Goal: Task Accomplishment & Management: Manage account settings

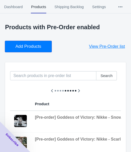
scroll to position [0, 270]
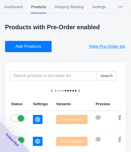
click at [24, 43] on button "Add Products" at bounding box center [28, 46] width 47 height 11
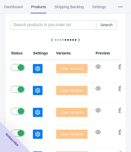
click at [35, 69] on icon "button" at bounding box center [37, 68] width 5 height 5
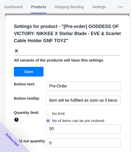
click at [54, 111] on span "No limit" at bounding box center [58, 113] width 13 height 5
click at [48, 112] on input "No limit" at bounding box center [47, 112] width 0 height 0
radio input "true"
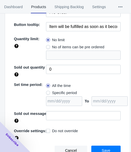
click at [59, 95] on label "Specific period" at bounding box center [61, 92] width 31 height 7
click at [48, 92] on input "Specific period" at bounding box center [47, 91] width 0 height 0
radio input "true"
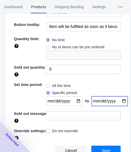
click at [120, 100] on input "date" at bounding box center [110, 101] width 36 height 10
type input "[DATE]"
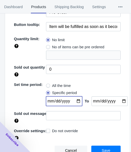
click at [74, 98] on input "date" at bounding box center [64, 101] width 36 height 10
type input "[DATE]"
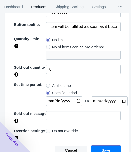
click at [102, 148] on span "Save" at bounding box center [106, 150] width 9 height 4
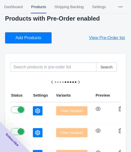
scroll to position [0, 0]
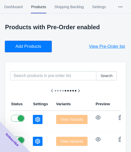
click at [25, 45] on span "Add Products" at bounding box center [28, 46] width 26 height 5
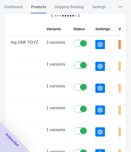
scroll to position [76, 0]
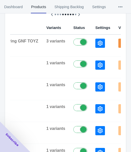
click at [98, 45] on icon "button" at bounding box center [100, 43] width 5 height 5
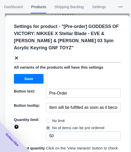
click at [48, 117] on label "No limit" at bounding box center [55, 120] width 19 height 7
click at [48, 119] on input "No limit" at bounding box center [47, 119] width 0 height 0
radio input "true"
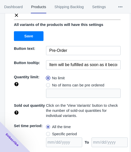
scroll to position [77, 0]
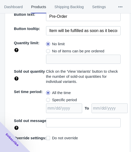
click at [64, 97] on span "Specific period" at bounding box center [64, 99] width 25 height 5
click at [48, 98] on input "Specific period" at bounding box center [47, 98] width 0 height 0
radio input "true"
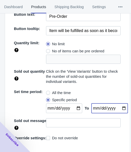
click at [116, 103] on input "date" at bounding box center [110, 108] width 36 height 10
type input "[DATE]"
click at [75, 103] on input "date" at bounding box center [64, 108] width 36 height 10
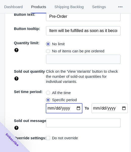
type input "[DATE]"
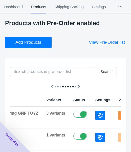
scroll to position [0, 0]
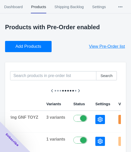
click at [35, 48] on span "Add Products" at bounding box center [28, 46] width 26 height 5
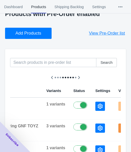
scroll to position [25, 0]
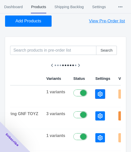
click at [98, 93] on icon "button" at bounding box center [100, 93] width 5 height 5
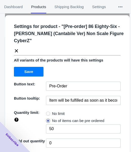
click at [55, 111] on span "No limit" at bounding box center [58, 113] width 13 height 5
click at [48, 112] on input "No limit" at bounding box center [47, 112] width 0 height 0
radio input "true"
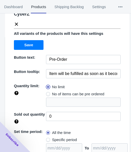
scroll to position [74, 0]
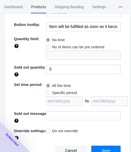
click at [63, 92] on span "Specific period" at bounding box center [64, 92] width 25 height 5
click at [48, 92] on input "Specific period" at bounding box center [47, 91] width 0 height 0
radio input "true"
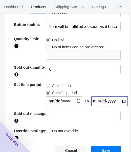
click at [117, 100] on input "date" at bounding box center [110, 101] width 36 height 10
type input "[DATE]"
click at [75, 100] on input "date" at bounding box center [64, 101] width 36 height 10
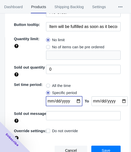
type input "[DATE]"
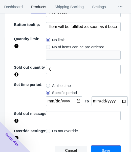
click at [99, 146] on button "Save" at bounding box center [106, 150] width 29 height 10
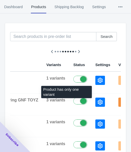
scroll to position [51, 0]
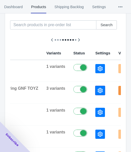
click at [98, 89] on icon "button" at bounding box center [100, 90] width 5 height 5
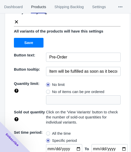
scroll to position [0, 0]
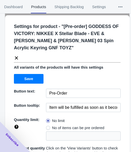
click at [16, 47] on div "Settings for product - " [Pre-order] GODDESS OF VICTORY: NIKKEE X Stellar Blade…" at bounding box center [65, 40] width 111 height 42
click at [17, 56] on icon at bounding box center [16, 57] width 3 height 3
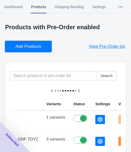
click at [23, 51] on button "Add Products" at bounding box center [28, 46] width 47 height 11
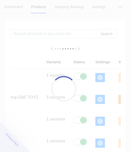
scroll to position [51, 0]
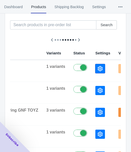
click at [98, 67] on icon "button" at bounding box center [100, 68] width 5 height 5
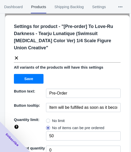
click at [54, 118] on span "No limit" at bounding box center [58, 120] width 13 height 5
click at [48, 119] on input "No limit" at bounding box center [47, 119] width 0 height 0
radio input "true"
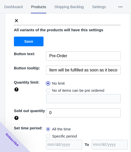
scroll to position [74, 0]
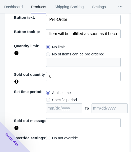
click at [63, 97] on span "Specific period" at bounding box center [64, 99] width 25 height 5
click at [48, 98] on input "Specific period" at bounding box center [47, 98] width 0 height 0
radio input "true"
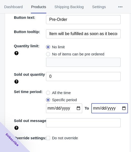
click at [118, 103] on input "date" at bounding box center [110, 108] width 36 height 10
type input "[DATE]"
click at [74, 103] on input "date" at bounding box center [64, 108] width 36 height 10
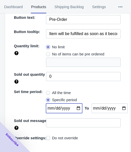
type input "[DATE]"
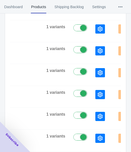
scroll to position [209, 0]
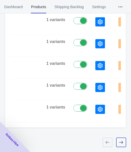
click at [121, 144] on icon "button" at bounding box center [121, 142] width 5 height 5
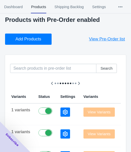
scroll to position [6, 0]
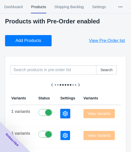
click at [61, 110] on button "button" at bounding box center [66, 113] width 10 height 9
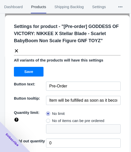
click at [18, 51] on icon at bounding box center [16, 50] width 5 height 5
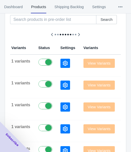
scroll to position [57, 0]
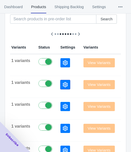
click at [61, 87] on button "button" at bounding box center [66, 84] width 10 height 9
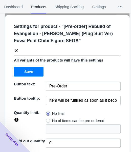
drag, startPoint x: 18, startPoint y: 50, endPoint x: 22, endPoint y: 50, distance: 3.6
click at [18, 50] on icon at bounding box center [16, 50] width 5 height 5
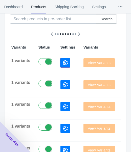
click at [61, 64] on button "button" at bounding box center [66, 62] width 10 height 9
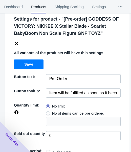
scroll to position [0, 0]
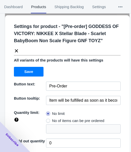
click at [17, 50] on icon at bounding box center [16, 50] width 3 height 3
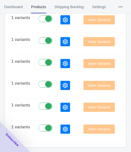
scroll to position [209, 0]
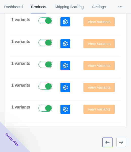
click at [107, 142] on icon "button" at bounding box center [108, 142] width 4 height 3
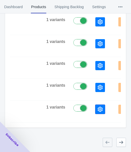
click at [98, 107] on icon "button" at bounding box center [100, 109] width 5 height 5
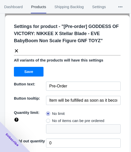
click at [16, 49] on icon at bounding box center [16, 50] width 5 height 5
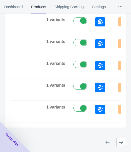
click at [98, 86] on icon "button" at bounding box center [100, 87] width 5 height 5
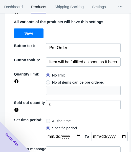
scroll to position [0, 0]
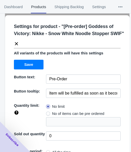
click at [17, 46] on icon at bounding box center [16, 43] width 5 height 5
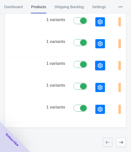
click at [98, 64] on icon "button" at bounding box center [100, 65] width 5 height 5
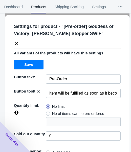
click at [16, 41] on icon at bounding box center [16, 43] width 5 height 5
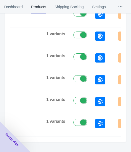
scroll to position [183, 0]
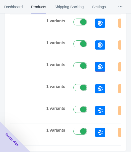
click at [98, 66] on icon "button" at bounding box center [100, 66] width 5 height 5
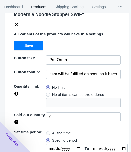
scroll to position [0, 0]
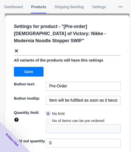
click at [17, 49] on icon at bounding box center [16, 50] width 3 height 3
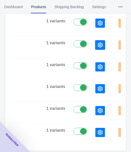
click at [98, 42] on icon "button" at bounding box center [100, 44] width 5 height 5
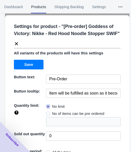
click at [18, 40] on div "Settings for product - " [Pre-order] Goddess of Victory: Nikke - Red Hood Noodl…" at bounding box center [65, 32] width 111 height 27
click at [18, 42] on icon at bounding box center [16, 43] width 5 height 5
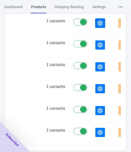
click at [96, 26] on button "button" at bounding box center [101, 23] width 10 height 9
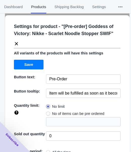
click at [16, 41] on icon at bounding box center [16, 43] width 5 height 5
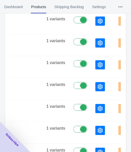
scroll to position [158, 0]
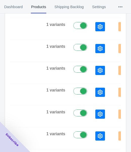
click at [96, 30] on button "button" at bounding box center [101, 26] width 10 height 9
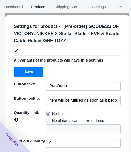
click at [18, 49] on icon at bounding box center [16, 50] width 3 height 3
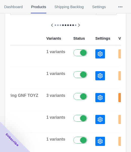
scroll to position [57, 0]
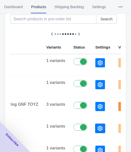
click at [98, 126] on icon "button" at bounding box center [100, 128] width 5 height 5
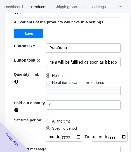
scroll to position [0, 0]
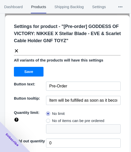
drag, startPoint x: 17, startPoint y: 50, endPoint x: 23, endPoint y: 56, distance: 8.3
click at [17, 50] on icon at bounding box center [16, 50] width 5 height 5
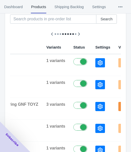
click at [98, 107] on icon "button" at bounding box center [100, 106] width 5 height 5
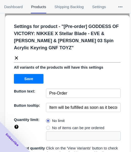
drag, startPoint x: 18, startPoint y: 51, endPoint x: 14, endPoint y: 45, distance: 6.7
click at [18, 55] on icon at bounding box center [16, 57] width 5 height 5
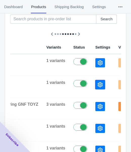
click at [96, 85] on button "button" at bounding box center [101, 84] width 10 height 9
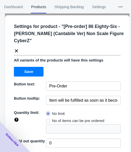
click at [15, 50] on icon at bounding box center [16, 50] width 5 height 5
